Goal: Information Seeking & Learning: Learn about a topic

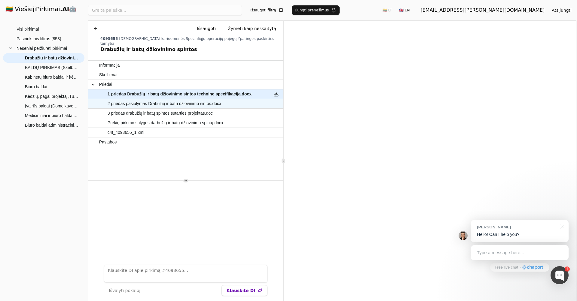
click at [202, 100] on span "2 priedas pasiūlymas Drabužių ir batų džiovinimo sintos.docx" at bounding box center [165, 103] width 114 height 9
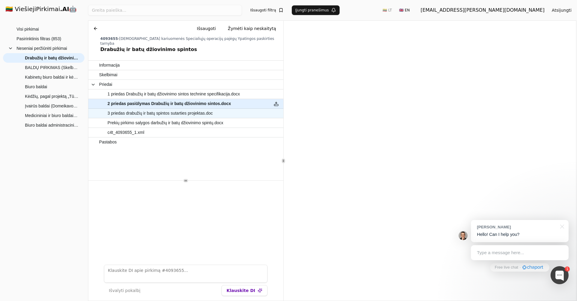
click at [171, 109] on span "3 priedas drabužių ir batų spintos sutarties projektas.doc" at bounding box center [160, 113] width 105 height 9
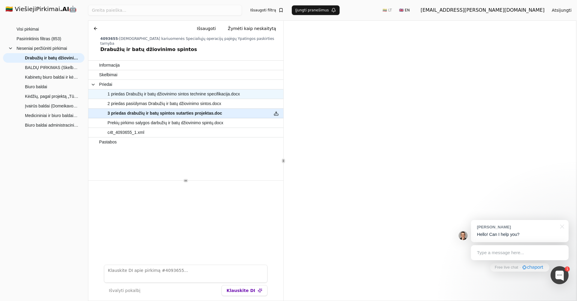
click at [183, 90] on span "1 priedas Drabužių ir batų džiovinimo sintos technine specifikacija.docx" at bounding box center [174, 94] width 132 height 9
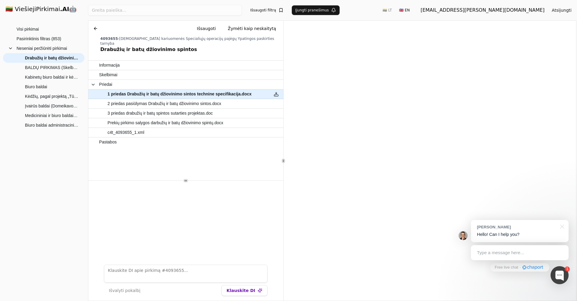
click at [41, 10] on h1 "🇱🇹 ViešiejiPirkimai .AI 🤖" at bounding box center [44, 9] width 86 height 19
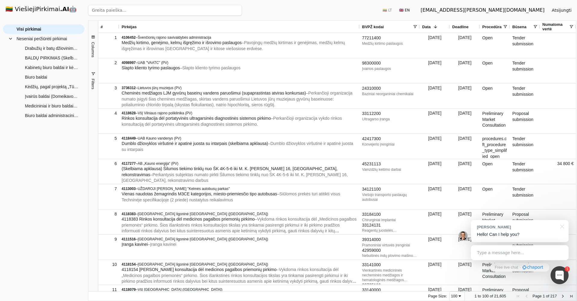
click at [416, 26] on span at bounding box center [415, 26] width 5 height 5
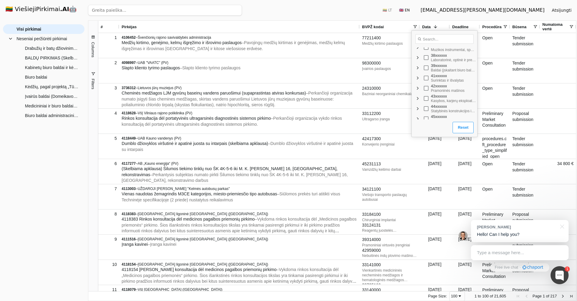
scroll to position [159, 0]
click at [417, 67] on span "Filter List" at bounding box center [417, 67] width 5 height 5
click at [423, 88] on span "Filter List" at bounding box center [422, 87] width 5 height 5
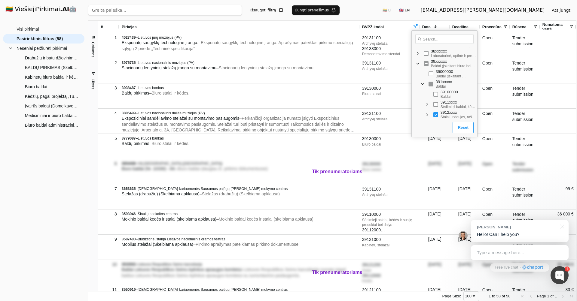
scroll to position [163, 0]
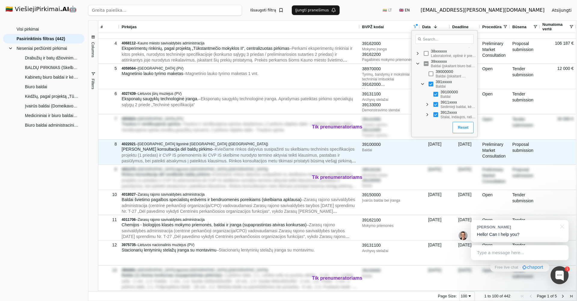
scroll to position [73, 0]
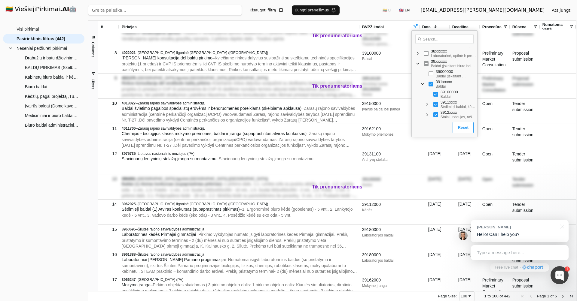
click at [61, 169] on div "Visi pirkimai Neseniai peržiūrėti pirkimai BALDŲ PIRKIMAS (Skelbiama apklausa) …" at bounding box center [43, 160] width 81 height 272
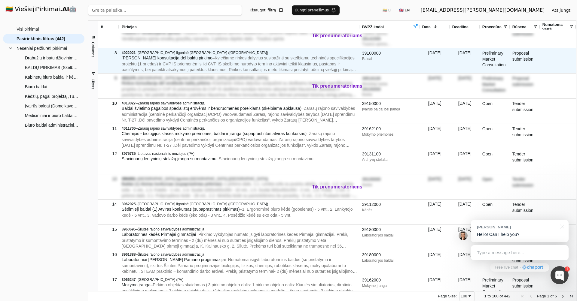
click at [189, 60] on span "[PERSON_NAME] konsultacija dėl baldų pirkimo" at bounding box center [167, 58] width 91 height 5
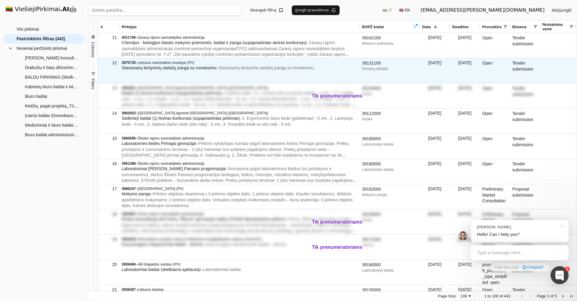
click at [221, 69] on span "– Stacionarių lentyninių stelažų įranga su montavimu." at bounding box center [265, 67] width 98 height 5
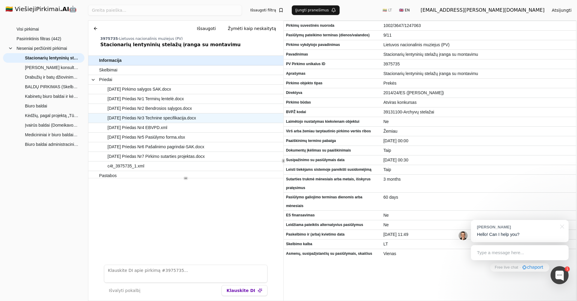
click at [196, 117] on span "[DATE] Priedas Nr3 Technine specifikacija.docx" at bounding box center [152, 118] width 88 height 9
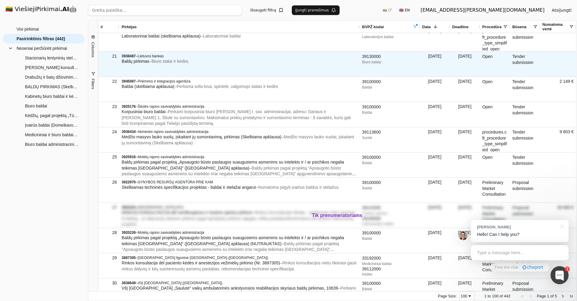
click at [245, 62] on div "Baldų pirkimas – Biuro stalai ir kėdės." at bounding box center [240, 62] width 236 height 6
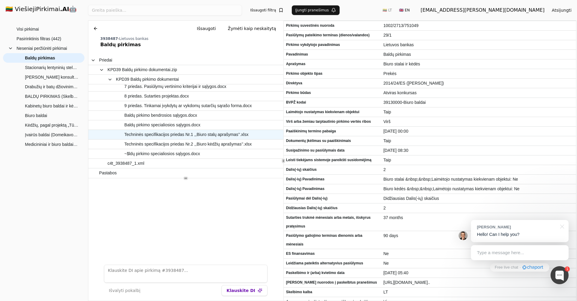
click at [187, 133] on span "Techninės specifikacijos priedas Nr.1 ,,Biuro stalų aprašymas’’.xlsx" at bounding box center [186, 134] width 124 height 9
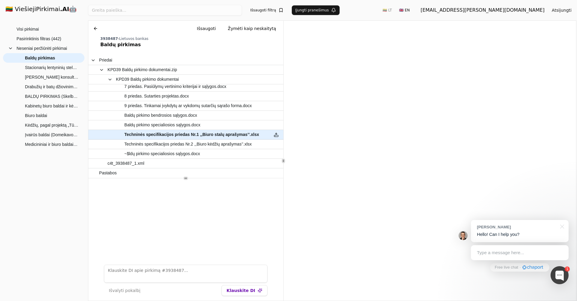
scroll to position [0, 0]
click at [181, 125] on span "Baldų pirkimo specialiosios sąlygos.docx" at bounding box center [162, 125] width 76 height 9
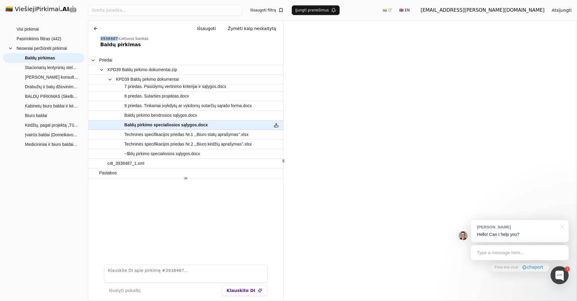
drag, startPoint x: 100, startPoint y: 38, endPoint x: 116, endPoint y: 38, distance: 15.6
click at [116, 38] on span "3938487" at bounding box center [108, 39] width 17 height 4
copy span "3938487"
click at [46, 196] on div "Visi pirkimai Neseniai peržiūrėti pirkimai BALDŲ PIRKIMAS (Skelbiama apklausa) …" at bounding box center [43, 160] width 81 height 272
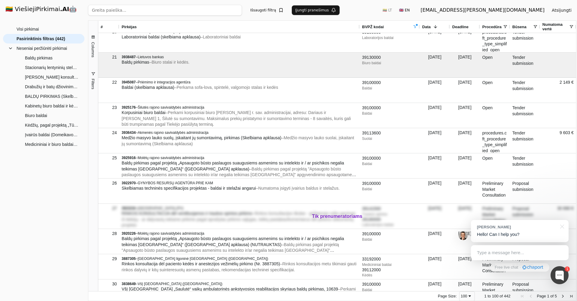
scroll to position [491, 0]
